Goal: Task Accomplishment & Management: Manage account settings

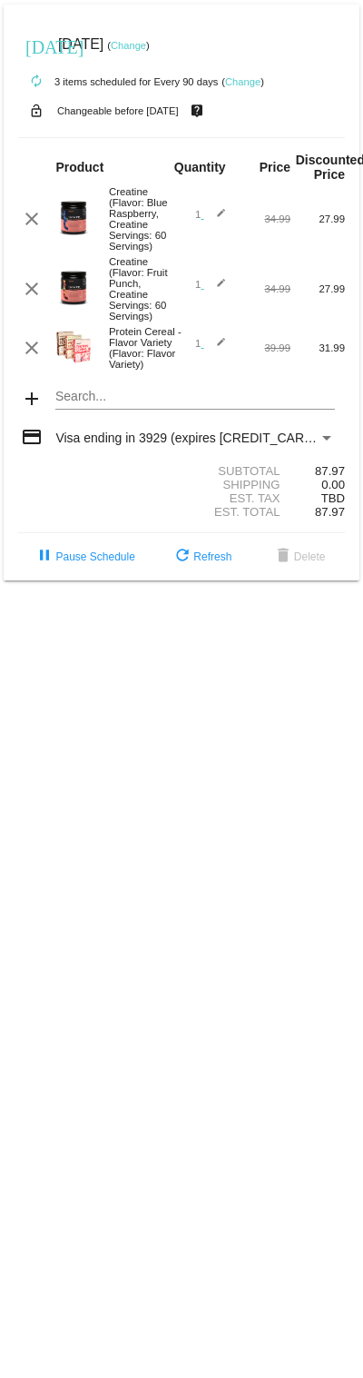
click at [261, 78] on link "Change" at bounding box center [242, 81] width 35 height 11
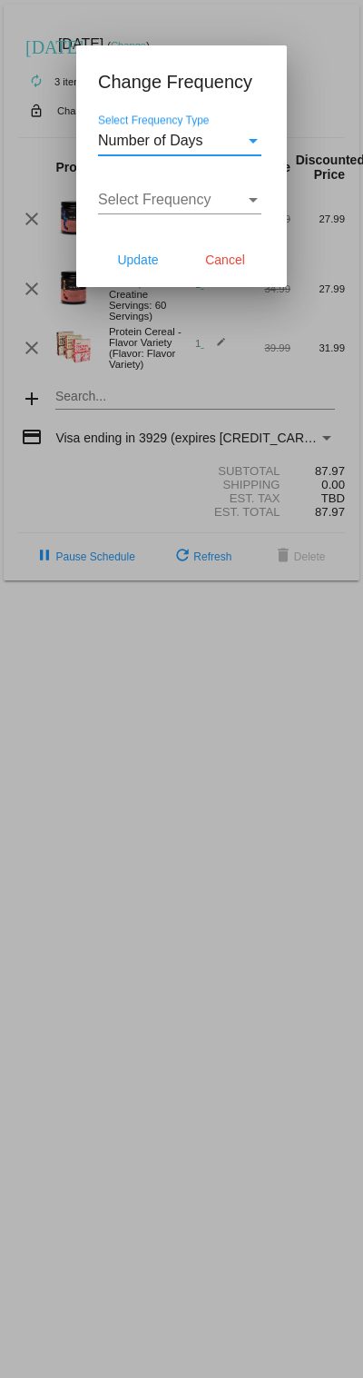
click at [253, 138] on div "Select Frequency Type" at bounding box center [253, 141] width 16 height 16
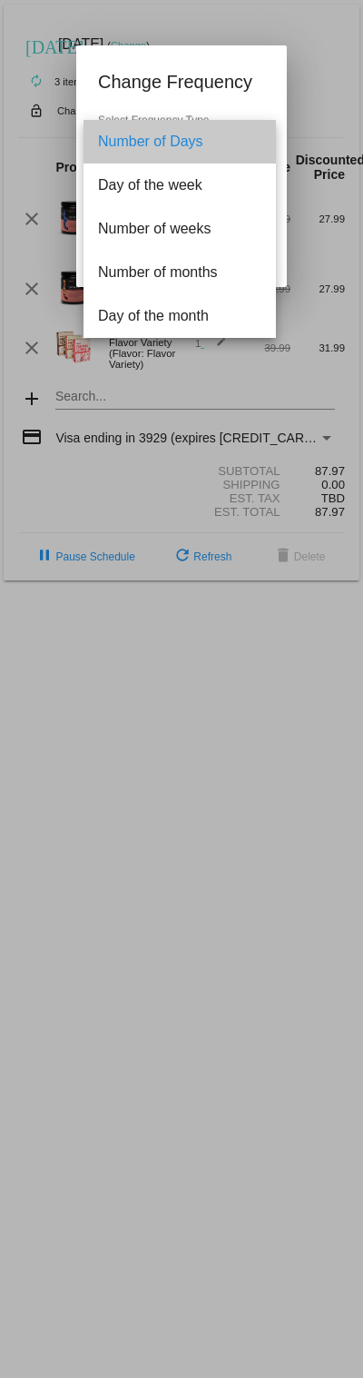
click at [202, 138] on span "Number of Days" at bounding box center [179, 142] width 163 height 44
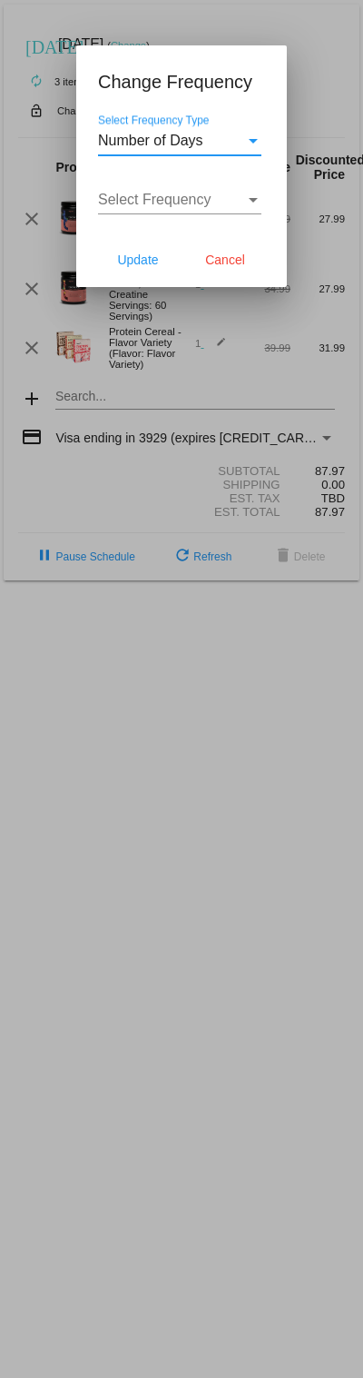
click at [250, 194] on div "Select Frequency" at bounding box center [253, 200] width 16 height 16
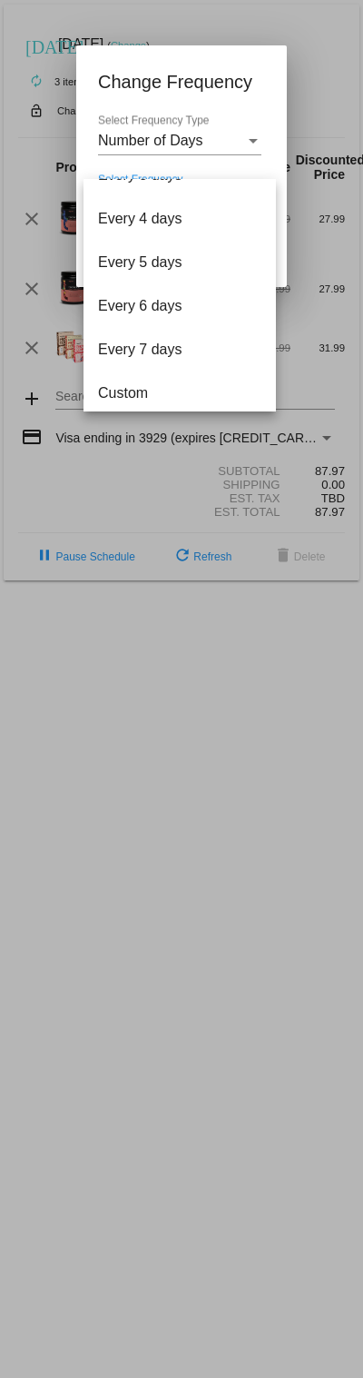
scroll to position [68, 0]
click at [137, 399] on span "Custom" at bounding box center [179, 394] width 163 height 44
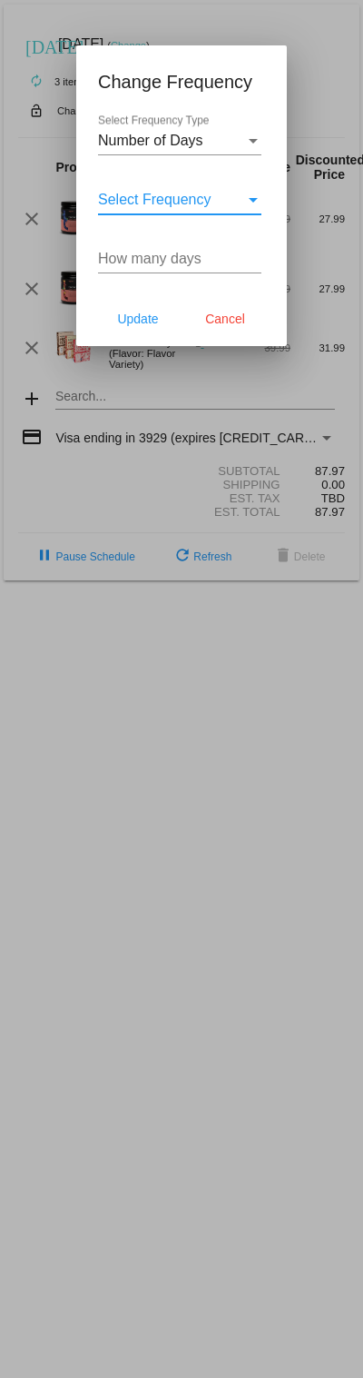
click at [248, 200] on div "Select Frequency" at bounding box center [253, 200] width 16 height 16
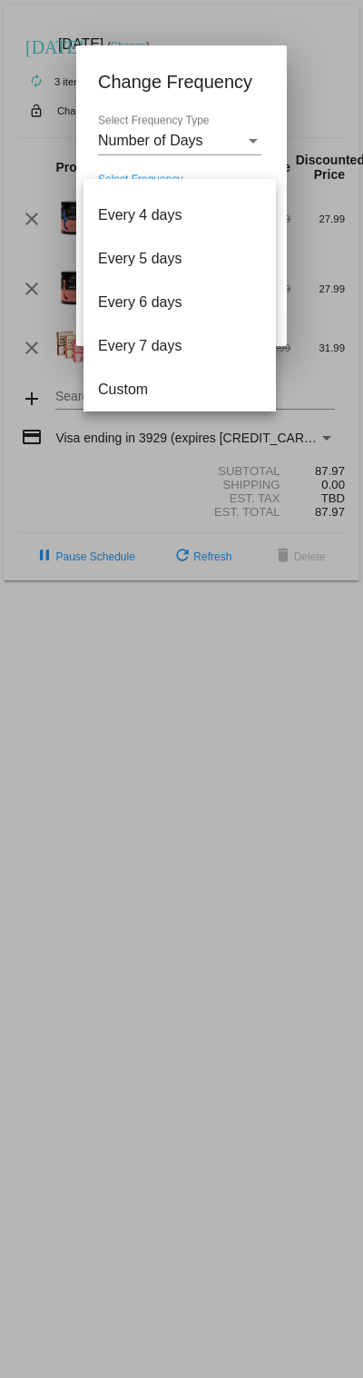
scroll to position [73, 0]
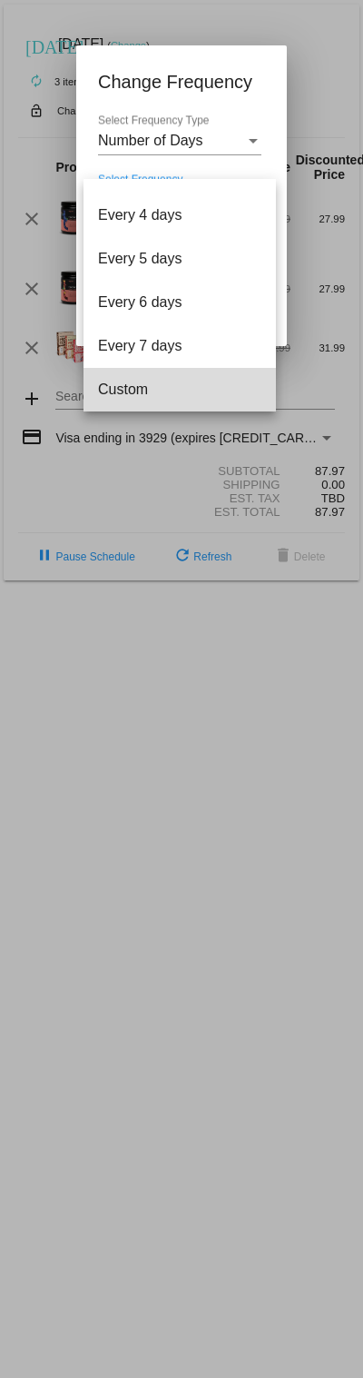
click at [146, 391] on span "Custom" at bounding box center [179, 390] width 163 height 44
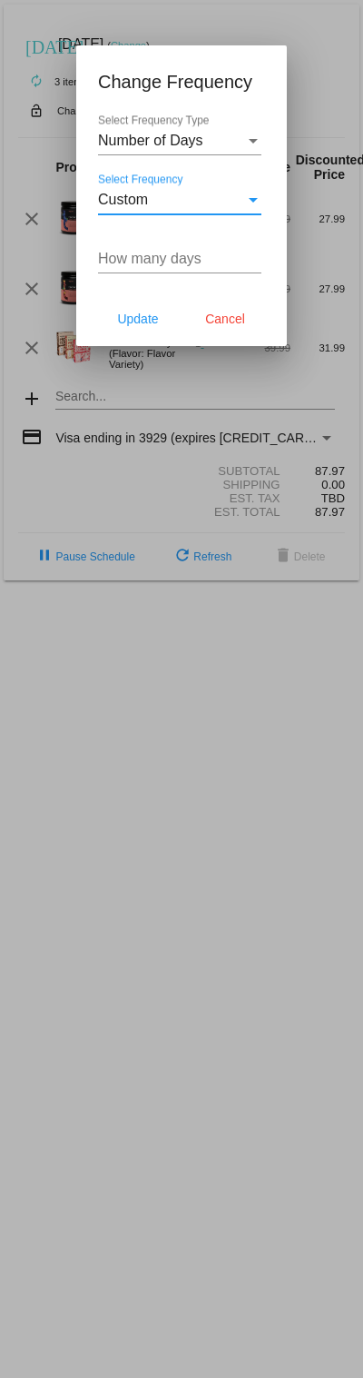
click at [201, 262] on input "How many days" at bounding box center [179, 259] width 163 height 16
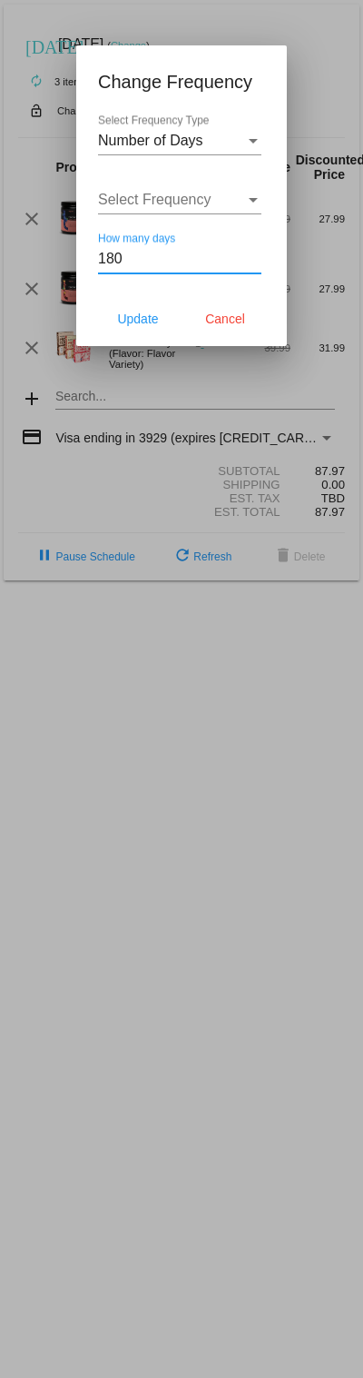
type input "180"
click at [149, 326] on span "Update" at bounding box center [137, 319] width 41 height 15
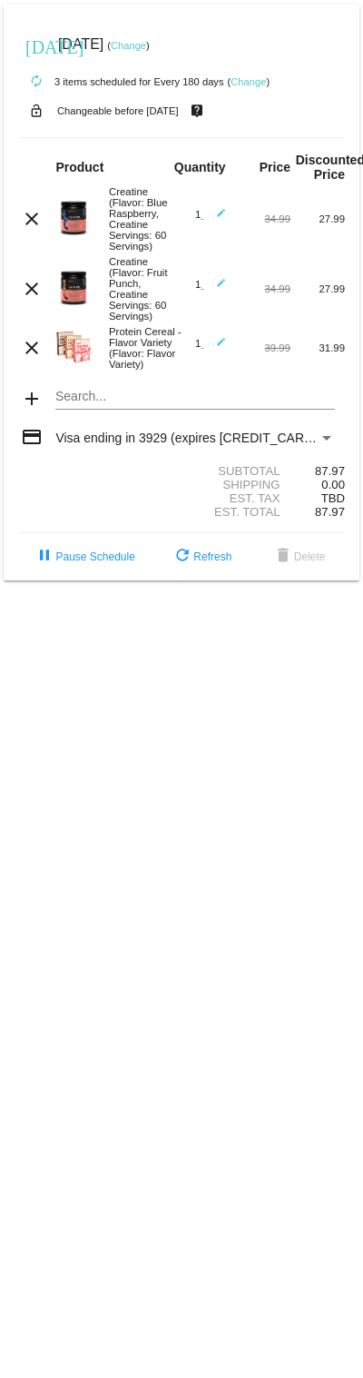
click at [146, 45] on link "Change" at bounding box center [128, 45] width 35 height 11
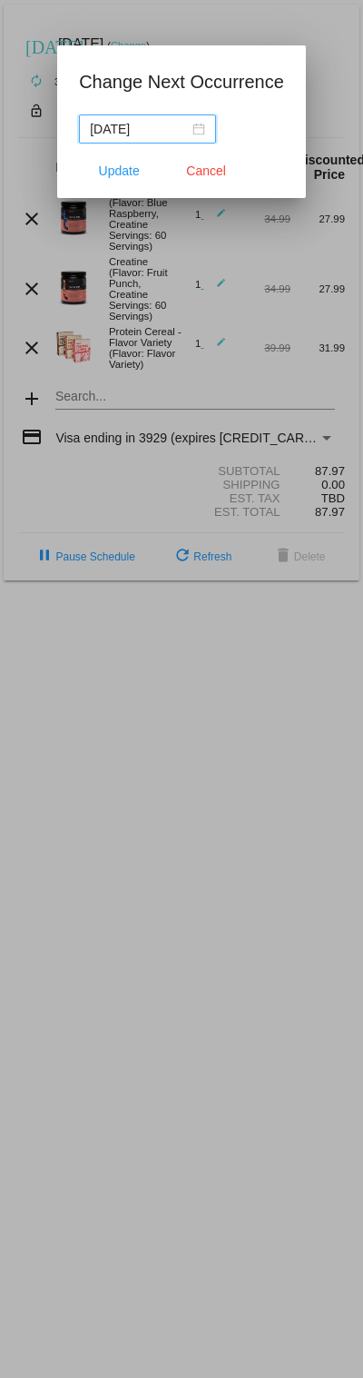
click at [202, 127] on nz-date-picker "[DATE]" at bounding box center [147, 128] width 137 height 29
click at [223, 168] on span "Cancel" at bounding box center [206, 170] width 40 height 15
